Goal: Communication & Community: Answer question/provide support

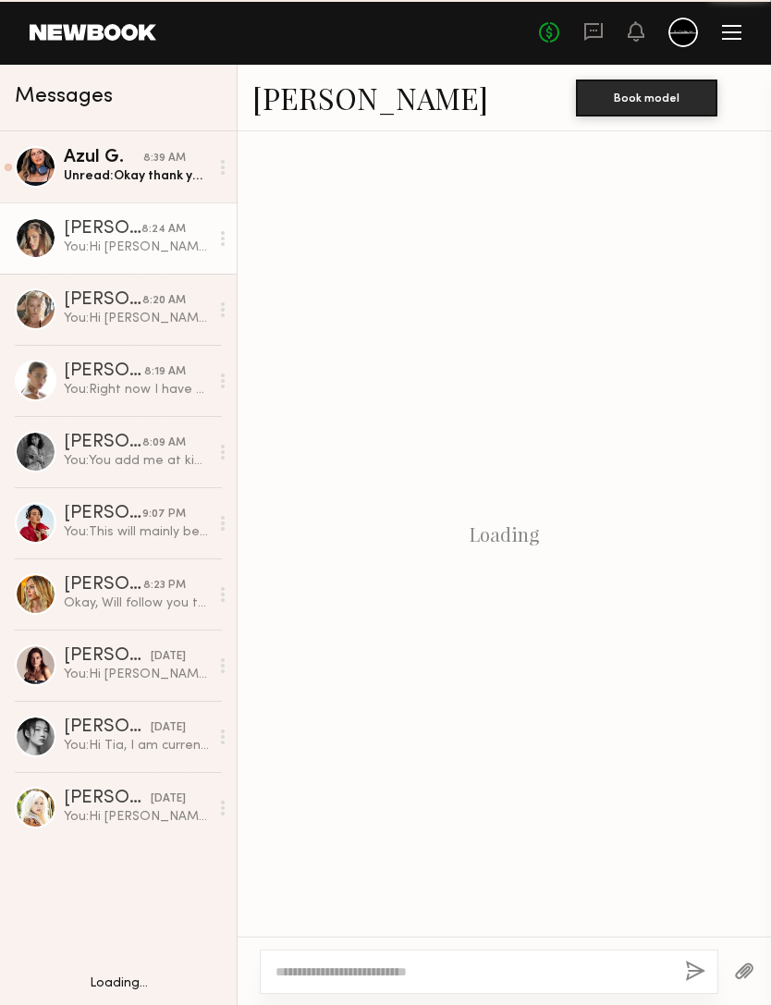
scroll to position [717, 0]
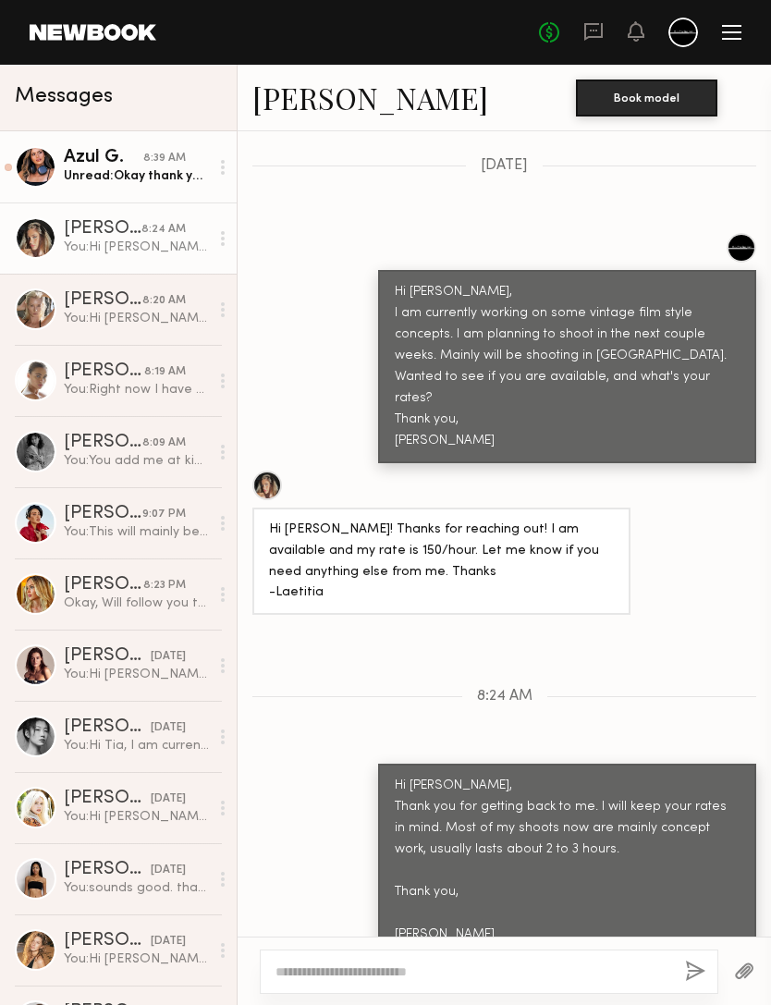
click at [107, 175] on div "Unread: Okay thank you! Feel free to reach out whenever 😊" at bounding box center [136, 176] width 145 height 18
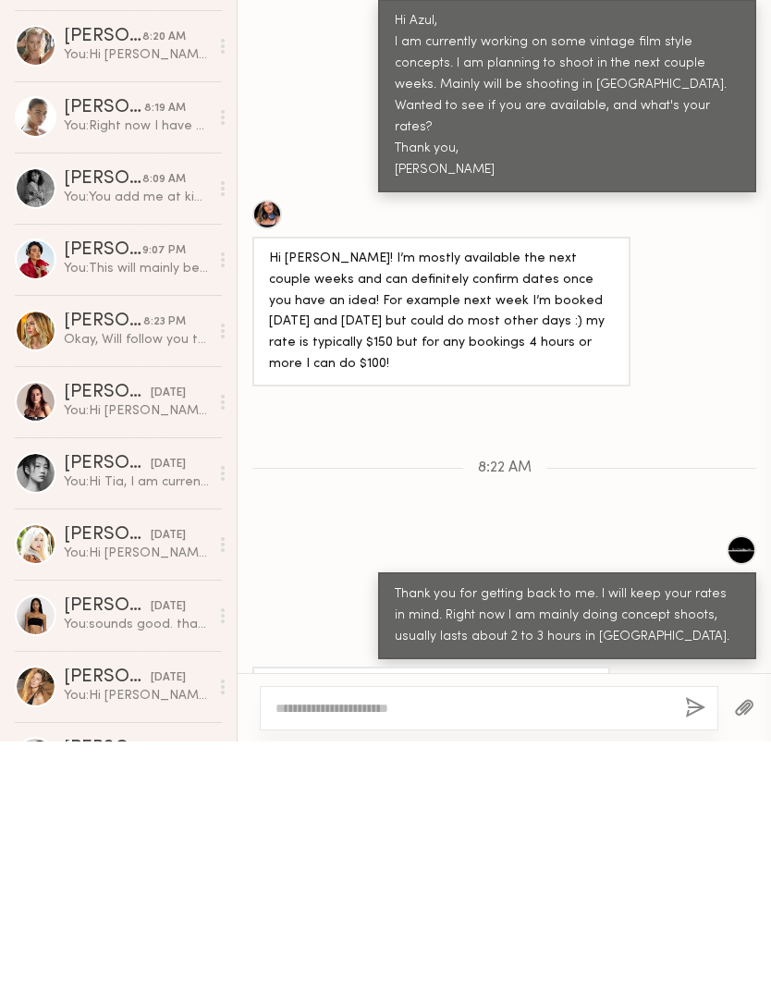
scroll to position [724, 0]
type textarea "**********"
click at [696, 960] on button "button" at bounding box center [695, 971] width 20 height 23
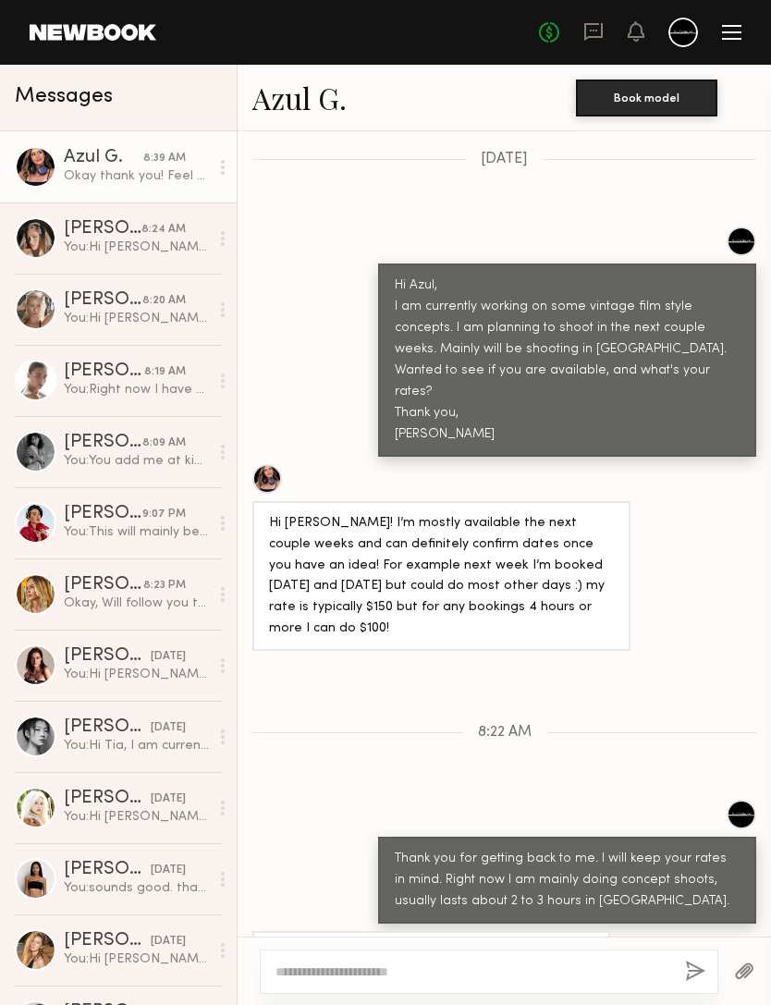
scroll to position [953, 0]
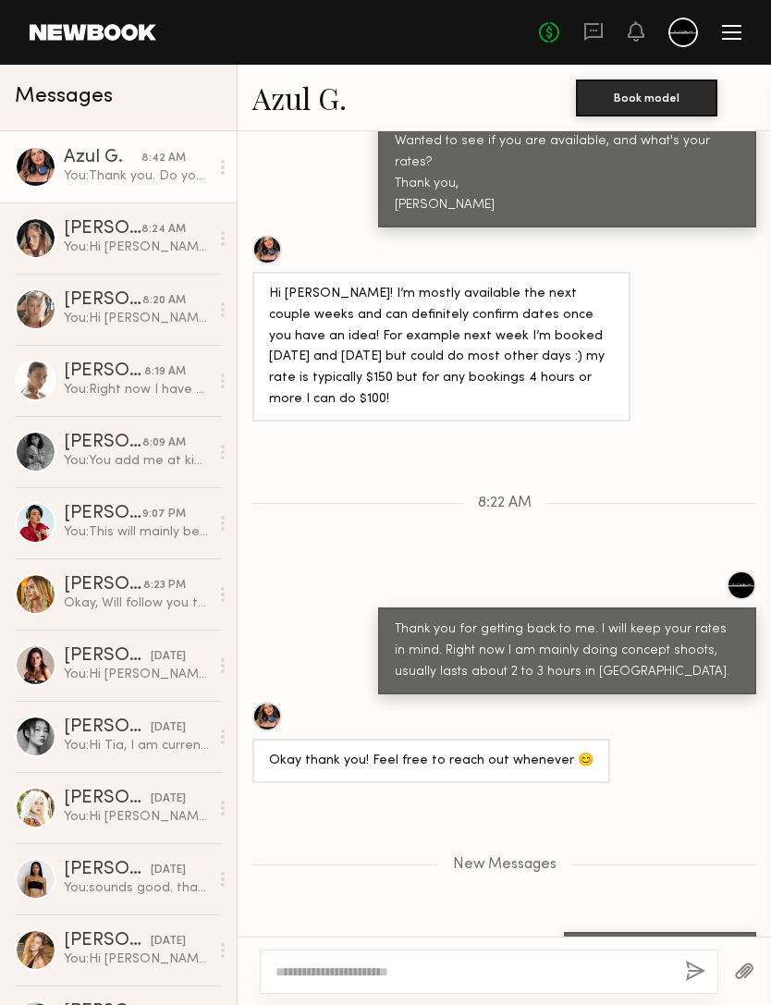
click at [294, 107] on link "Azul G." at bounding box center [299, 98] width 94 height 40
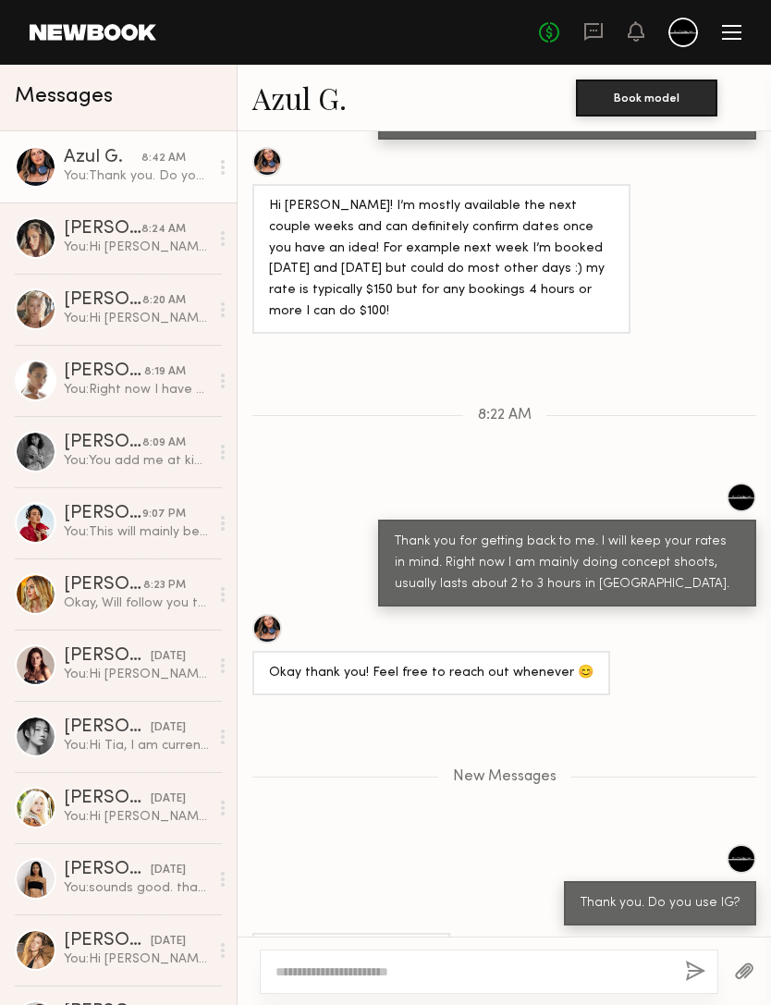
click at [591, 962] on textarea at bounding box center [472, 971] width 395 height 18
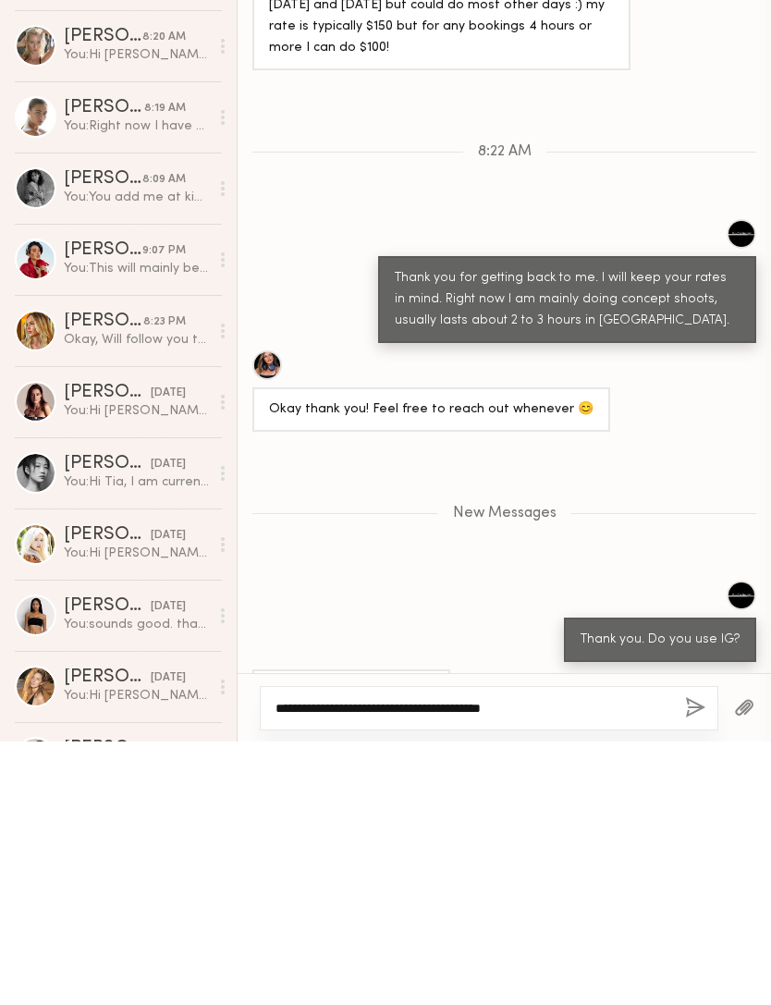
type textarea "**********"
click at [702, 960] on button "button" at bounding box center [695, 971] width 20 height 23
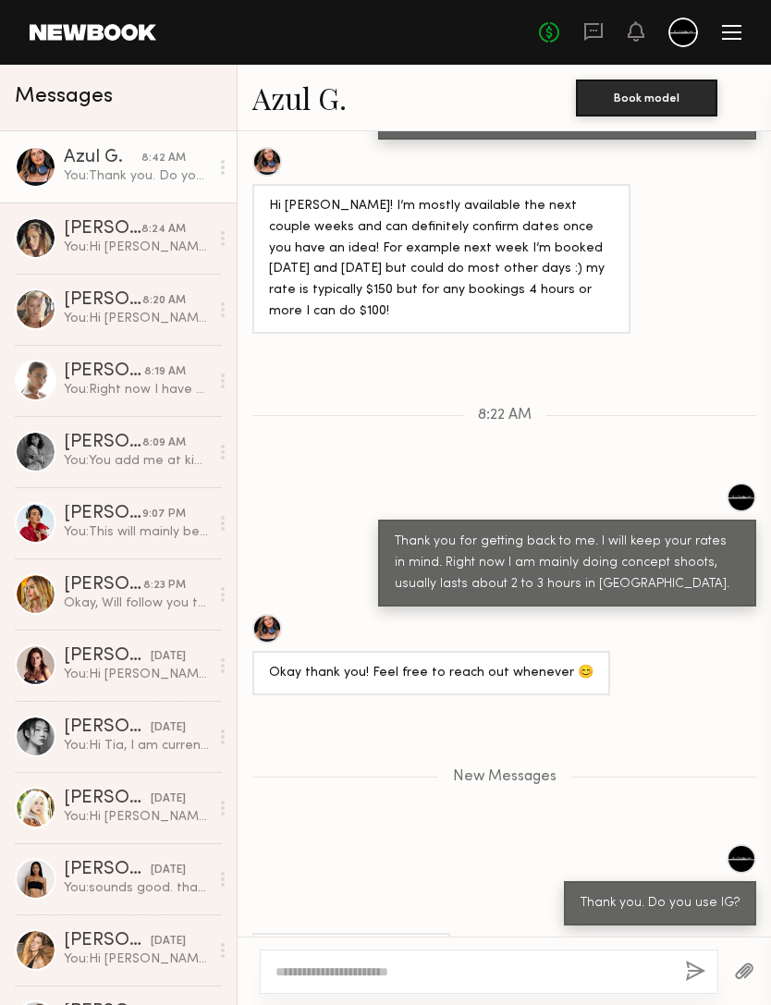
scroll to position [1129, 0]
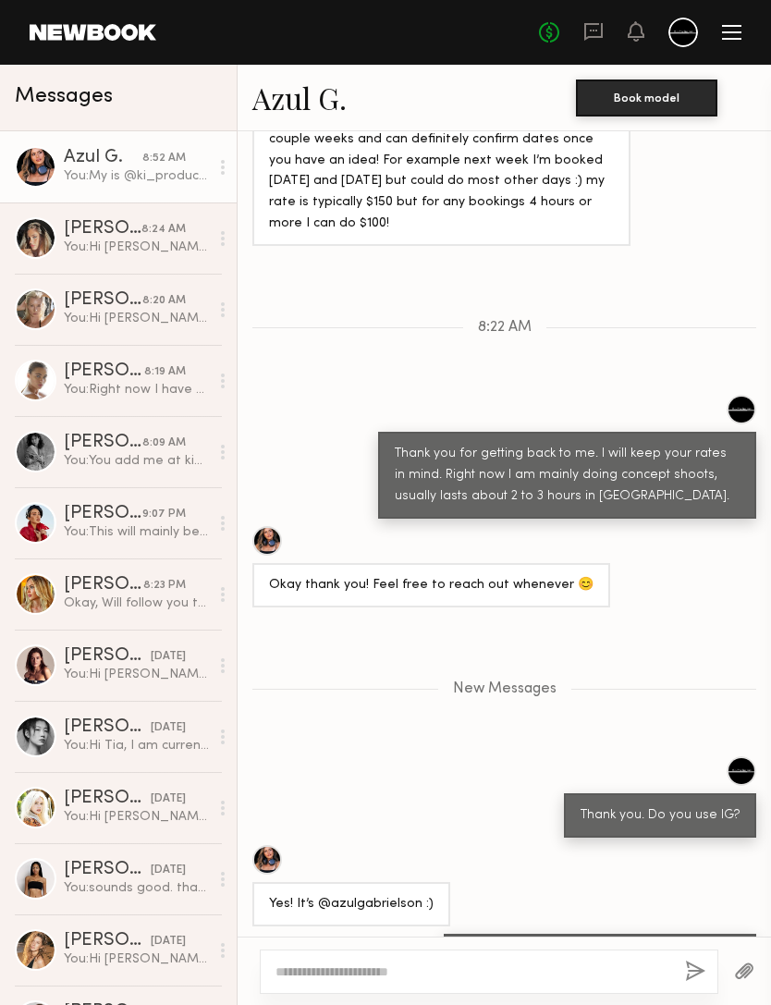
click at [354, 894] on div "Yes! It’s @azulgabrielson :)" at bounding box center [351, 904] width 165 height 21
click at [316, 106] on link "Azul G." at bounding box center [299, 98] width 94 height 40
